Goal: Navigation & Orientation: Find specific page/section

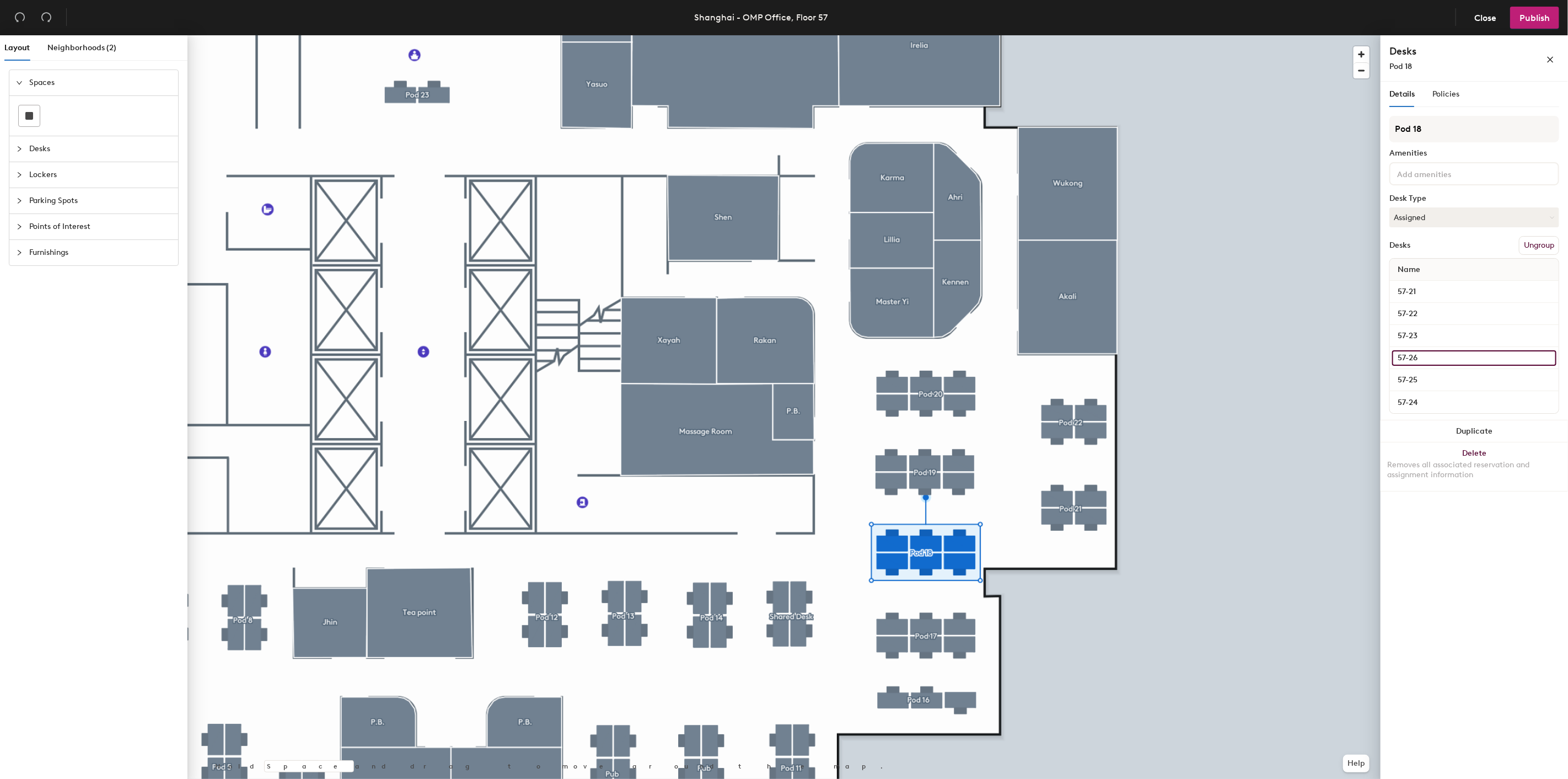
click at [1442, 360] on input "57-26" at bounding box center [1475, 358] width 165 height 16
click at [1445, 93] on span "Policies" at bounding box center [1446, 94] width 27 height 9
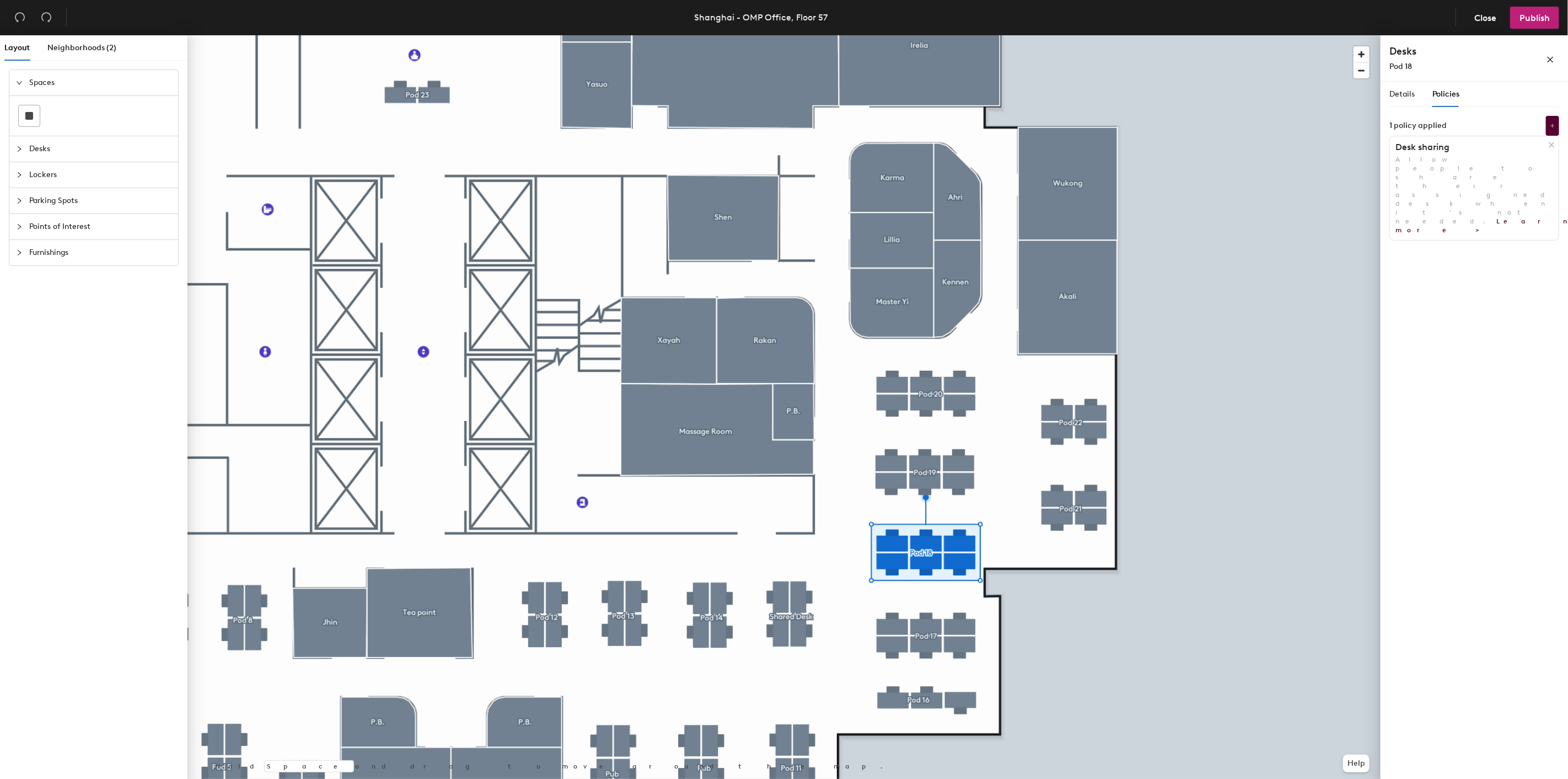
click at [1489, 149] on h1 "Desk sharing" at bounding box center [1469, 147] width 159 height 11
click at [19, 173] on icon "collapsed" at bounding box center [20, 175] width 7 height 7
click at [22, 103] on div at bounding box center [23, 108] width 14 height 12
click at [20, 82] on icon "collapsed" at bounding box center [20, 83] width 7 height 7
click at [24, 224] on div at bounding box center [23, 227] width 14 height 12
